Goal: Information Seeking & Learning: Learn about a topic

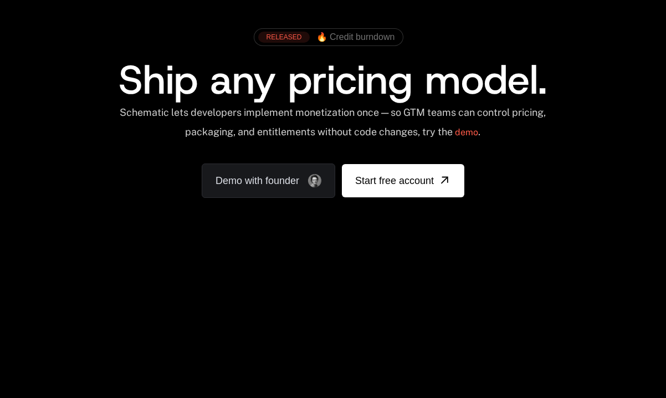
scroll to position [54, 0]
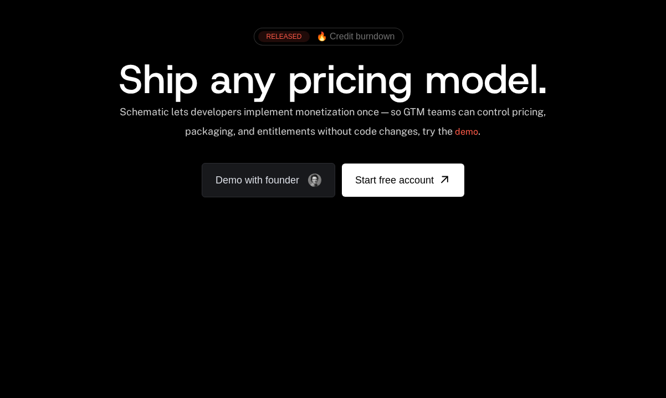
click at [299, 92] on span "Ship any pricing model." at bounding box center [333, 79] width 428 height 53
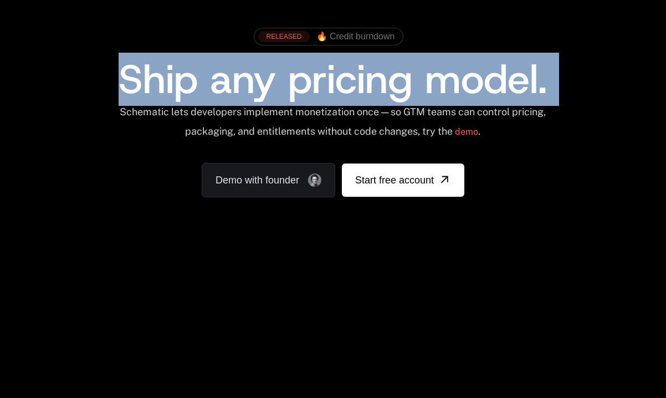
click at [299, 92] on span "Ship any pricing model." at bounding box center [333, 79] width 428 height 53
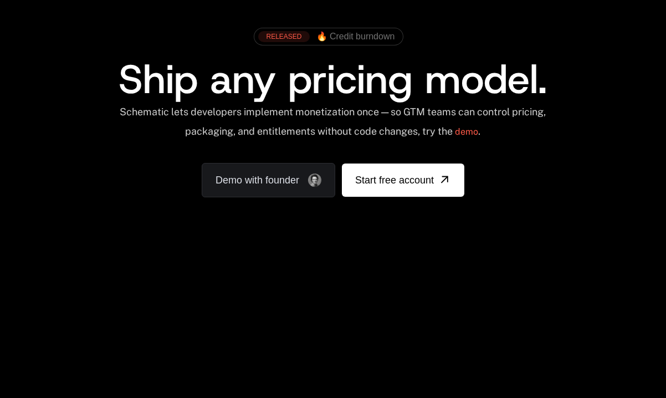
click at [290, 98] on span "Ship any pricing model." at bounding box center [333, 79] width 428 height 53
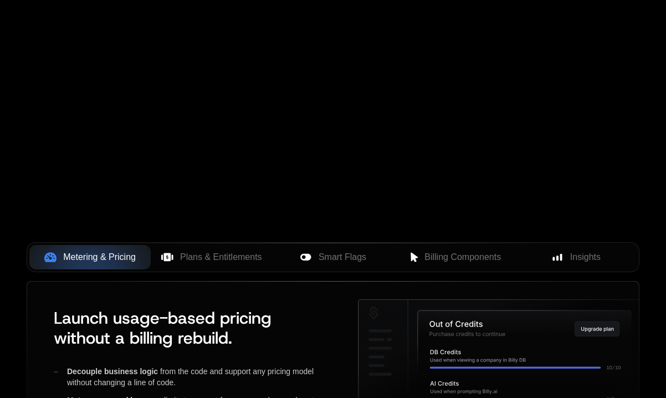
scroll to position [355, 0]
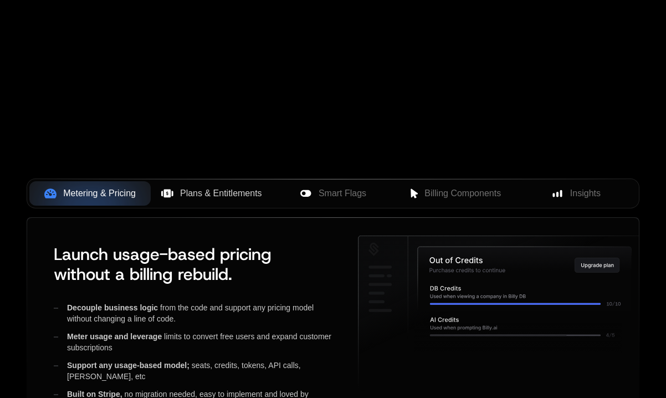
click at [216, 193] on span "Plans & Entitlements" at bounding box center [221, 193] width 82 height 13
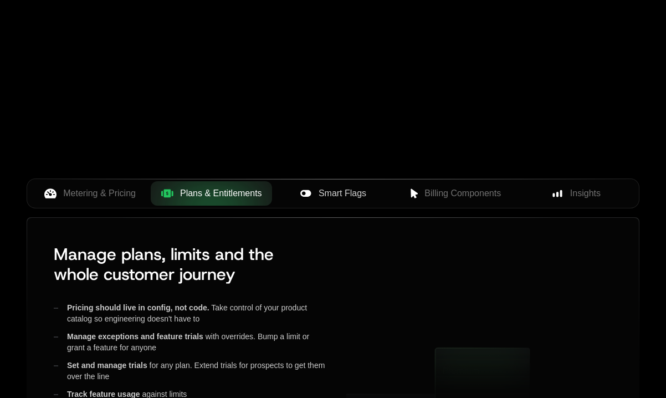
click at [320, 182] on button "Smart Flags" at bounding box center [332, 193] width 121 height 24
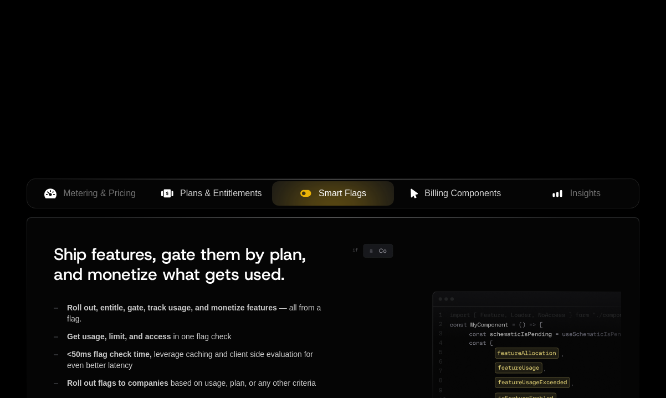
click at [441, 193] on span "Billing Components" at bounding box center [463, 193] width 76 height 13
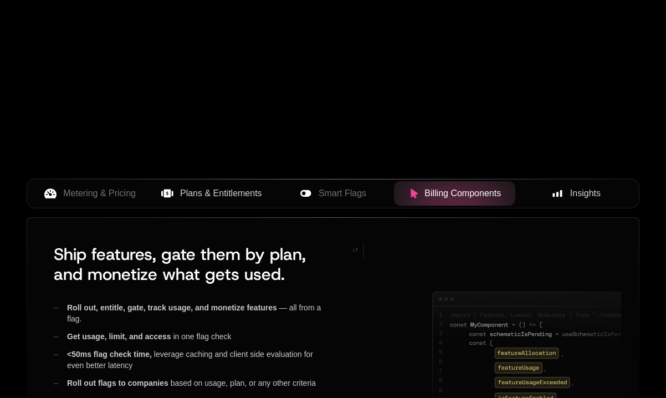
click at [553, 191] on icon at bounding box center [558, 193] width 10 height 10
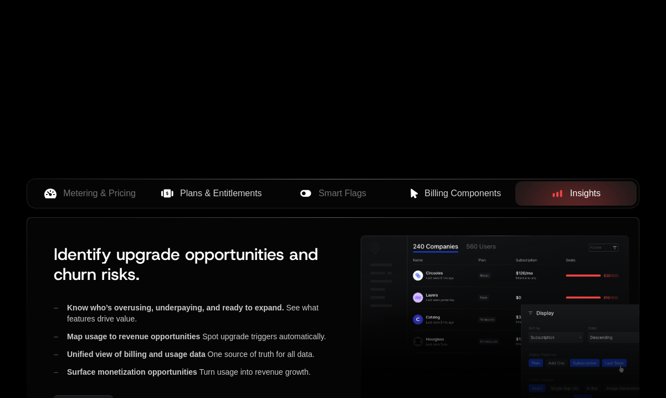
click at [88, 211] on div "Metering & Pricing Plans & Entitlements Smart Flags Billing Components Insights" at bounding box center [333, 197] width 613 height 39
click at [88, 193] on span "Metering & Pricing" at bounding box center [99, 193] width 73 height 13
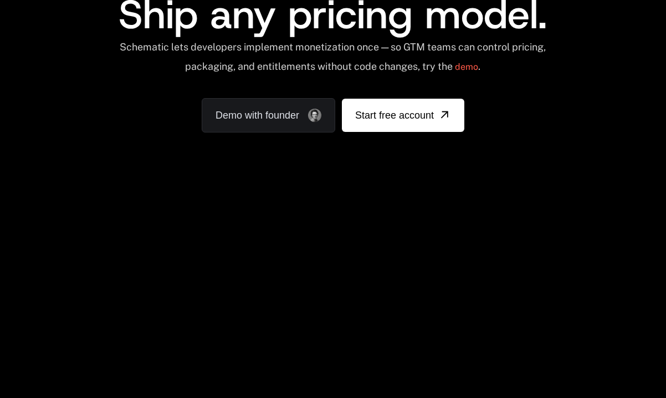
scroll to position [113, 0]
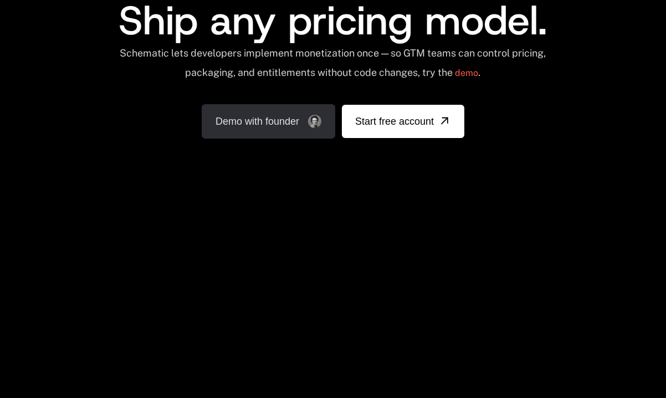
click at [290, 122] on link "Demo with founder" at bounding box center [269, 121] width 134 height 34
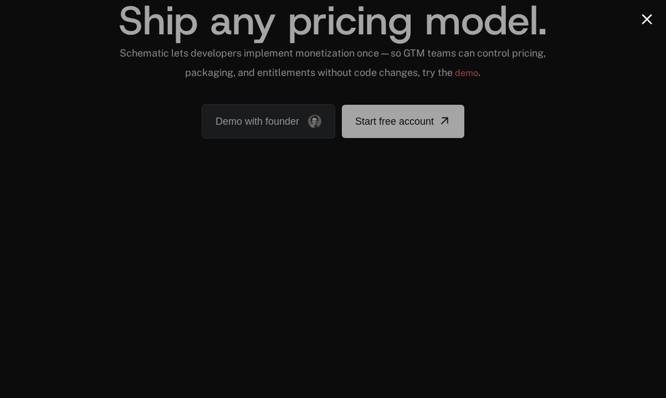
click at [646, 21] on button "Close modal" at bounding box center [647, 19] width 11 height 11
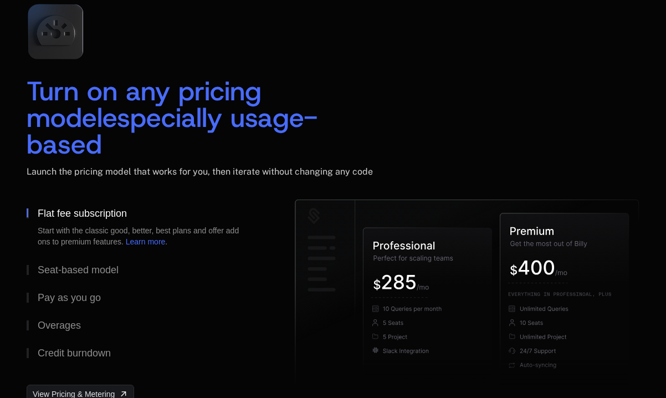
scroll to position [1658, 0]
